Goal: Task Accomplishment & Management: Manage account settings

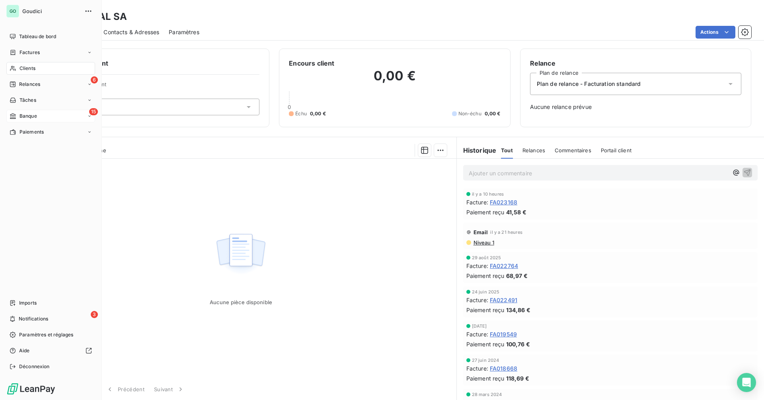
click at [42, 117] on div "15 Banque" at bounding box center [50, 116] width 89 height 13
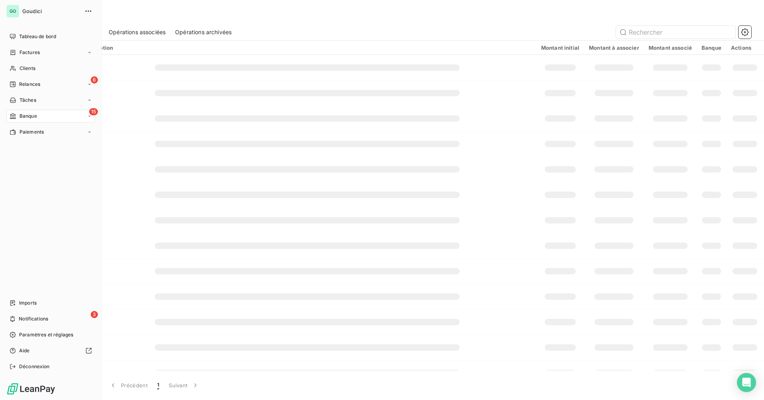
click at [27, 114] on span "Banque" at bounding box center [28, 116] width 18 height 7
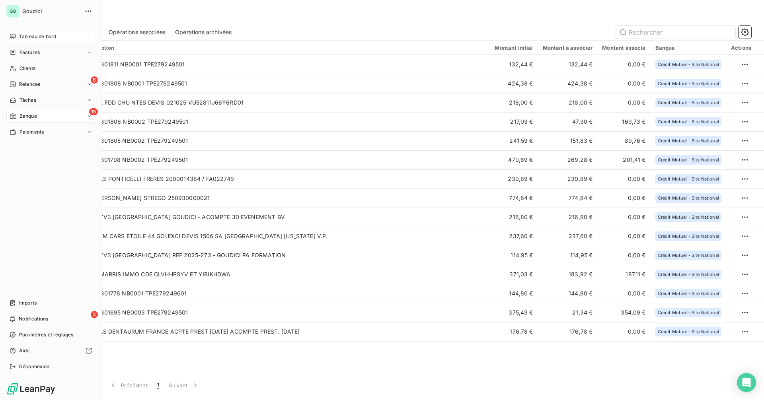
click at [53, 41] on div "Tableau de bord" at bounding box center [50, 36] width 89 height 13
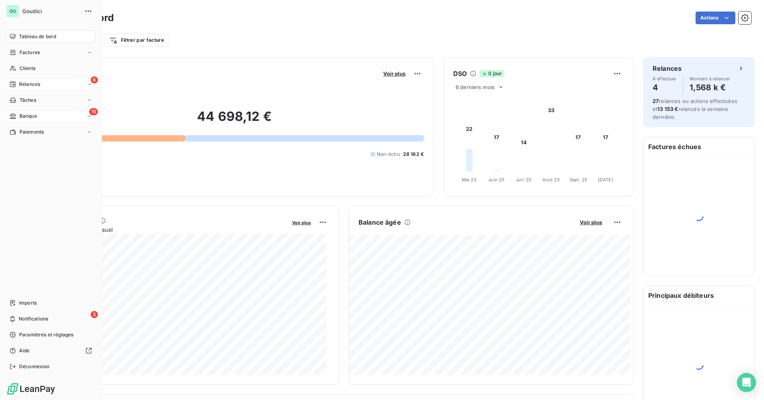
click at [27, 87] on span "Relances" at bounding box center [29, 84] width 21 height 7
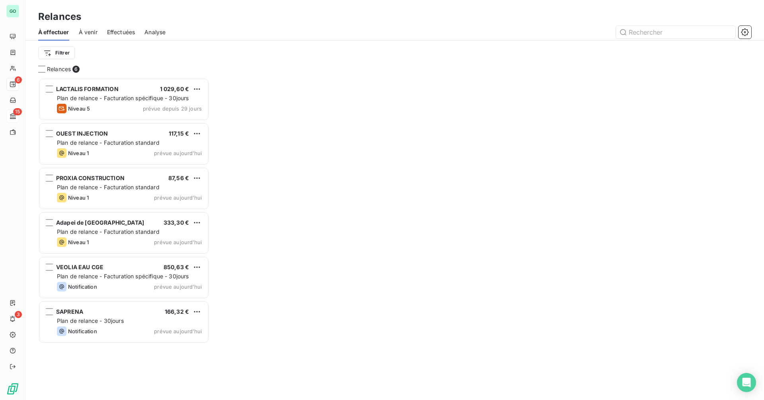
scroll to position [316, 165]
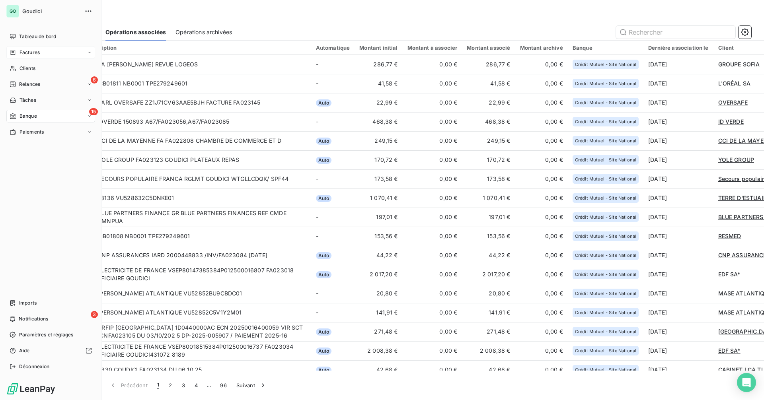
click at [38, 56] on div "Factures" at bounding box center [50, 52] width 89 height 13
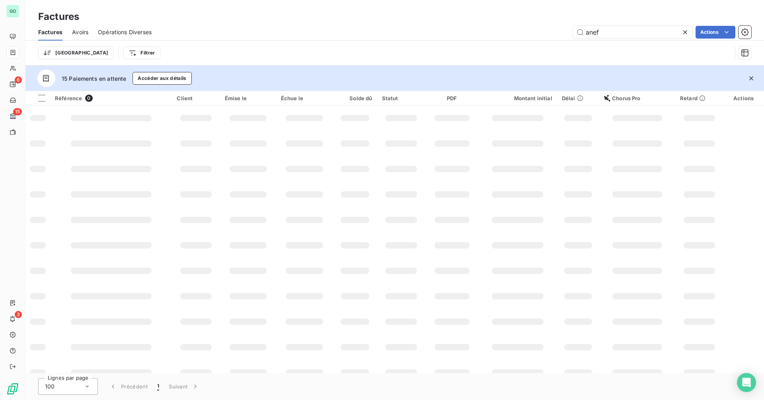
click at [658, 30] on input "anef" at bounding box center [632, 32] width 119 height 13
drag, startPoint x: 634, startPoint y: 33, endPoint x: 504, endPoint y: 29, distance: 130.1
click at [504, 29] on div "anef Actions" at bounding box center [456, 32] width 590 height 13
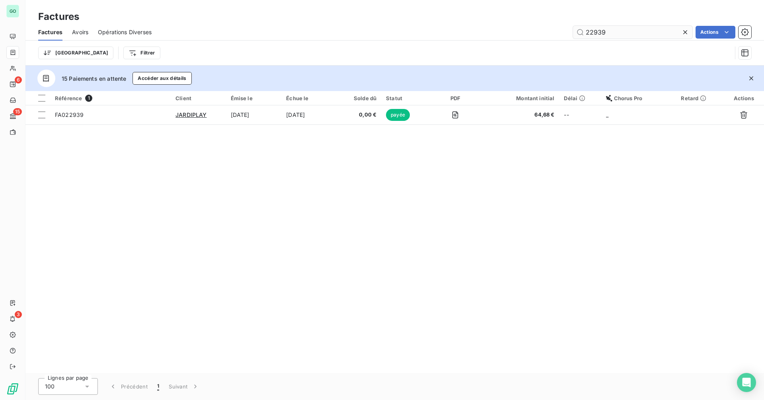
drag, startPoint x: 600, startPoint y: 31, endPoint x: 633, endPoint y: 35, distance: 33.6
click at [633, 35] on input "22939" at bounding box center [632, 32] width 119 height 13
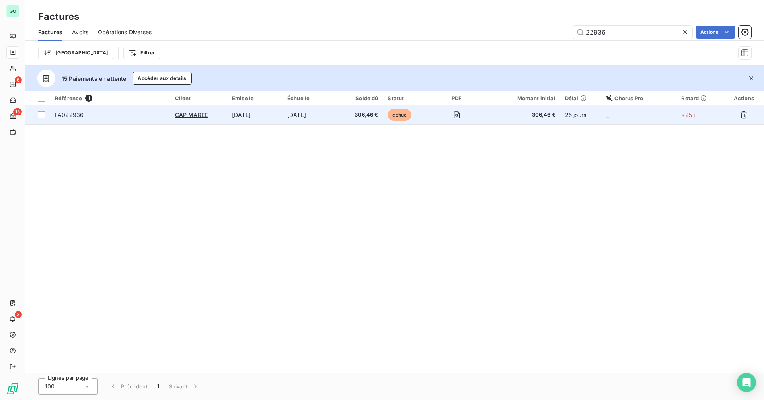
type input "22936"
click at [288, 113] on td "19 sept. 2025" at bounding box center [310, 114] width 56 height 19
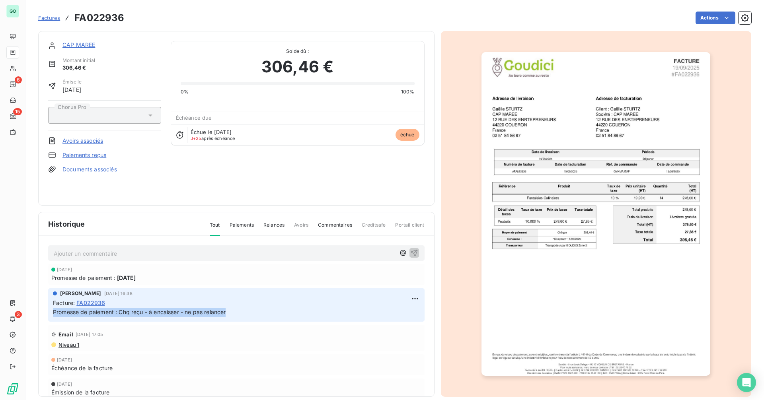
drag, startPoint x: 245, startPoint y: 312, endPoint x: 47, endPoint y: 315, distance: 197.3
click at [47, 315] on div "Ajouter un commentaire ﻿ 10 oct. 2025 Promesse de paiement : 10 oct. 2025 Sandi…" at bounding box center [236, 328] width 395 height 184
copy span "Promesse de paiement : Chq reçu - à encaisser - ne pas relancer"
click at [86, 155] on link "Paiements reçus" at bounding box center [84, 155] width 44 height 8
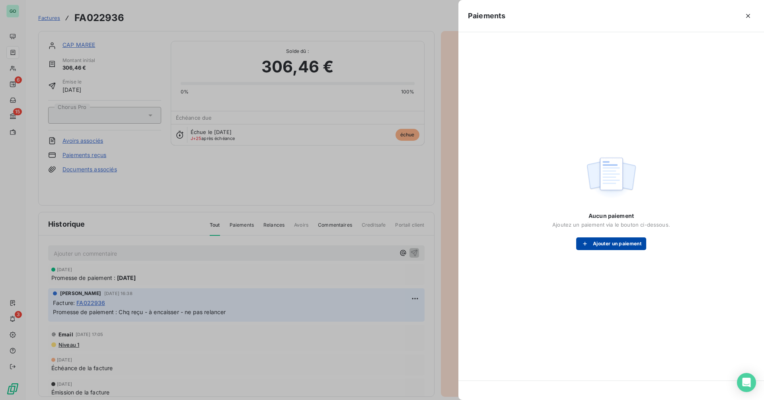
click at [610, 246] on button "Ajouter un paiement" at bounding box center [611, 243] width 70 height 13
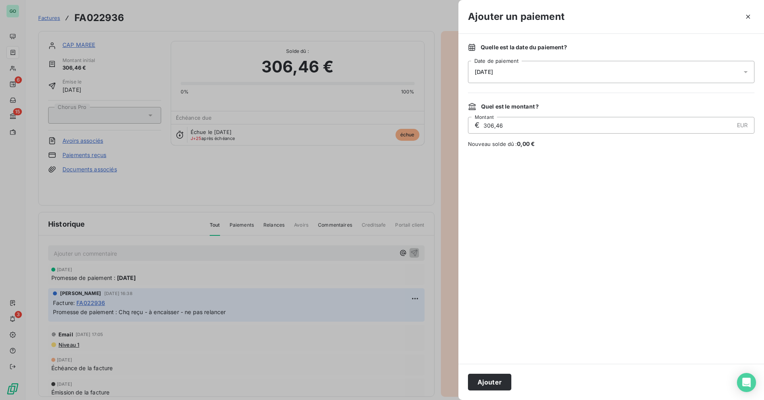
click at [544, 75] on div "14/10/2025" at bounding box center [611, 72] width 286 height 22
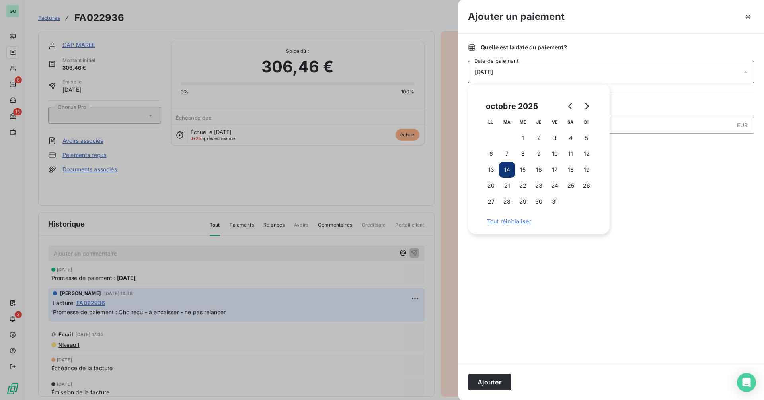
click at [544, 72] on div "14/10/2025" at bounding box center [611, 72] width 286 height 22
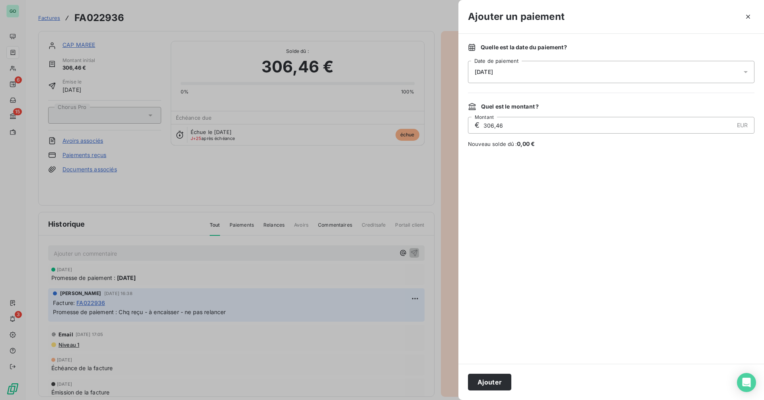
click at [544, 72] on div "14/10/2025" at bounding box center [611, 72] width 286 height 22
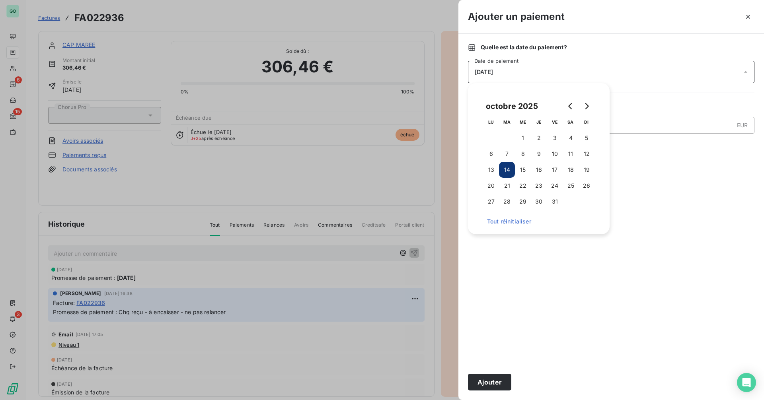
click at [544, 72] on div "14/10/2025" at bounding box center [611, 72] width 286 height 22
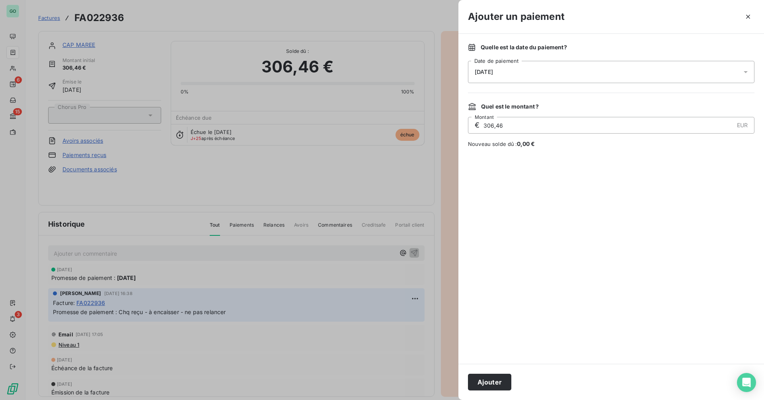
click at [518, 74] on div "14/10/2025" at bounding box center [611, 72] width 286 height 22
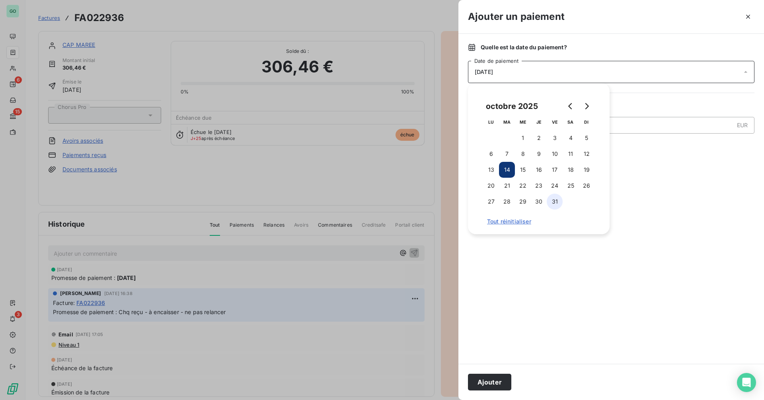
click at [553, 201] on button "31" at bounding box center [555, 202] width 16 height 16
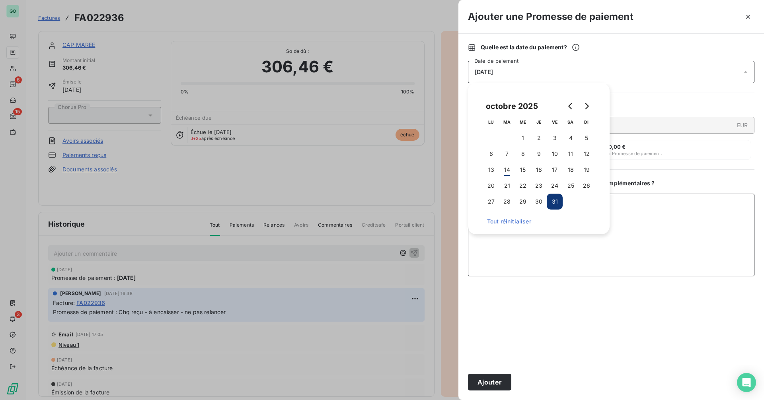
click at [664, 242] on textarea "Ajouter un commentaire ( facultatif )" at bounding box center [611, 235] width 286 height 83
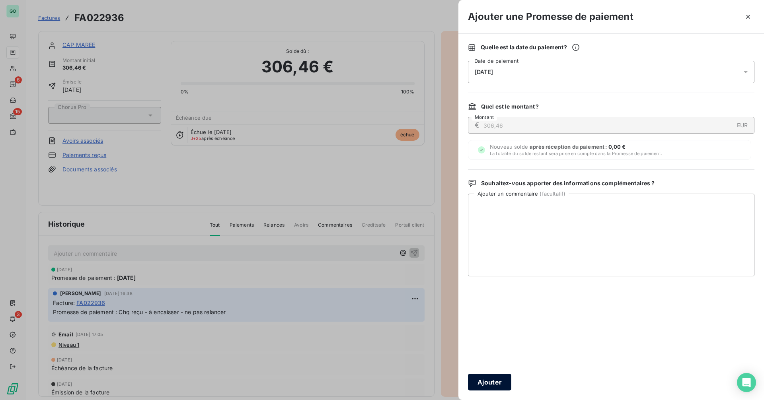
click at [493, 380] on button "Ajouter" at bounding box center [489, 382] width 43 height 17
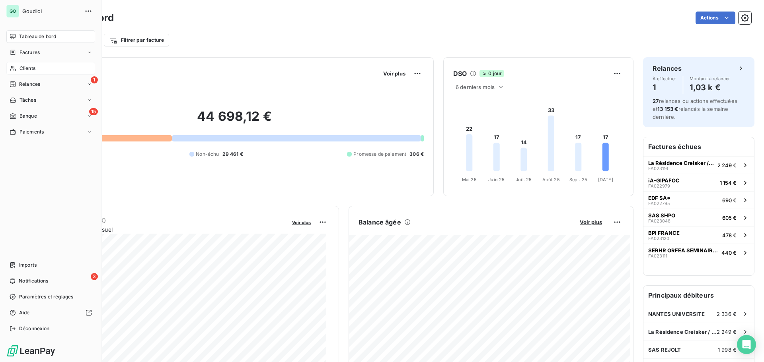
click at [44, 65] on div "Clients" at bounding box center [50, 68] width 89 height 13
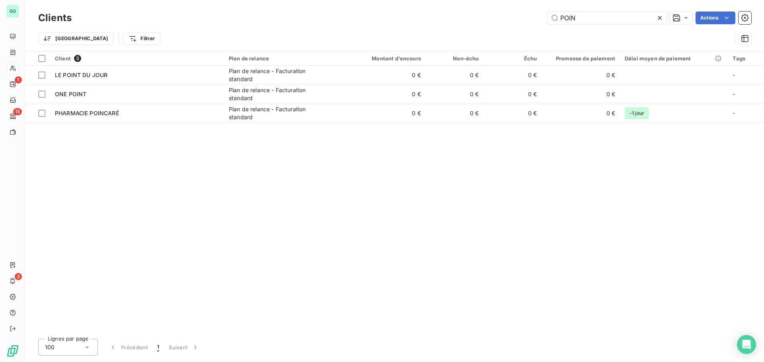
type input "POIN"
